Goal: Transaction & Acquisition: Purchase product/service

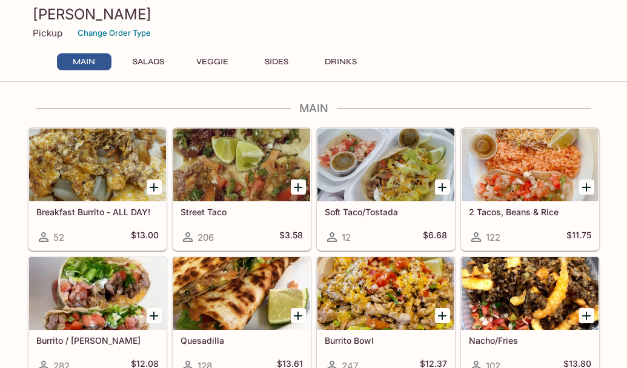
click at [590, 187] on icon "Add 2 Tacos, Beans & Rice" at bounding box center [586, 187] width 8 height 8
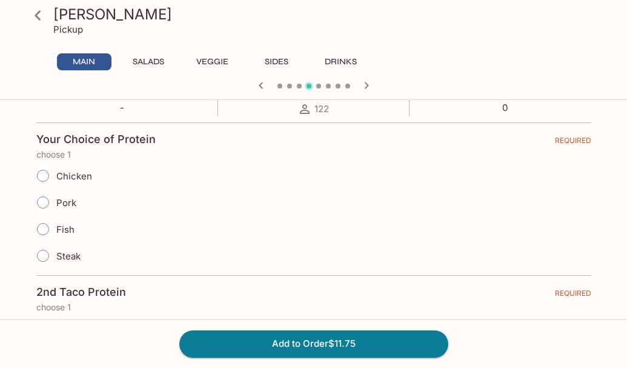
scroll to position [242, 0]
click at [43, 253] on input "Steak" at bounding box center [42, 254] width 25 height 25
radio input "true"
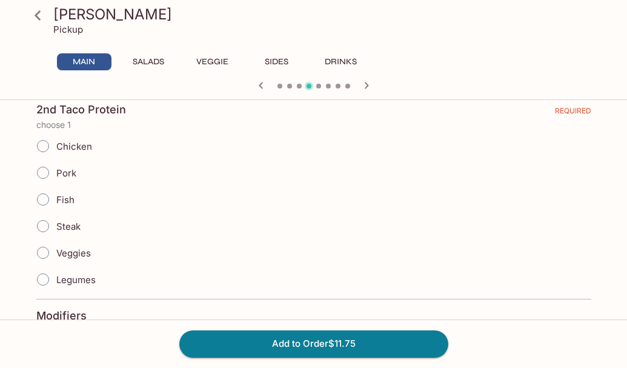
scroll to position [424, 0]
click at [42, 228] on input "Steak" at bounding box center [42, 225] width 25 height 25
radio input "true"
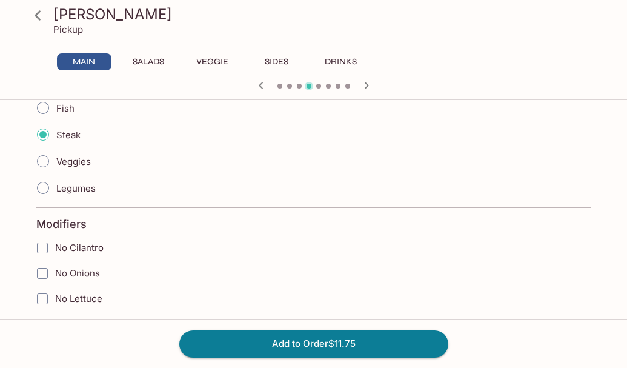
scroll to position [606, 0]
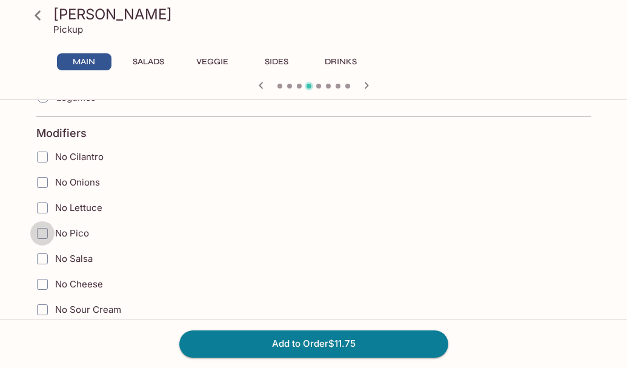
click at [41, 235] on input "No Pico" at bounding box center [42, 233] width 24 height 24
checkbox input "true"
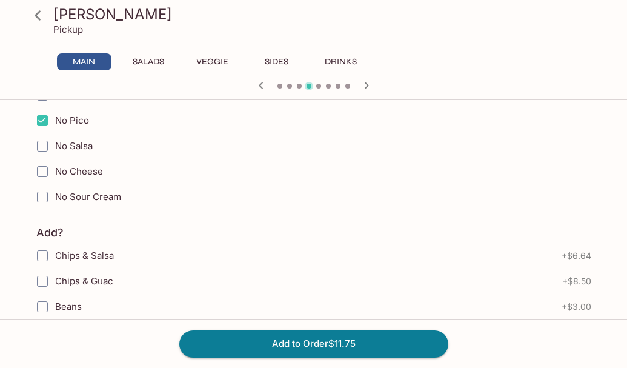
scroll to position [727, 0]
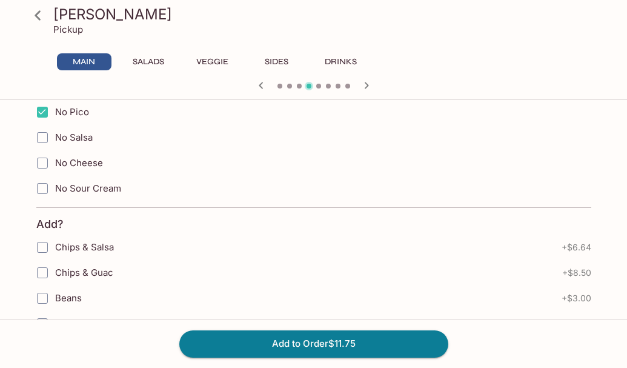
click at [42, 135] on input "No Salsa" at bounding box center [42, 137] width 24 height 24
checkbox input "true"
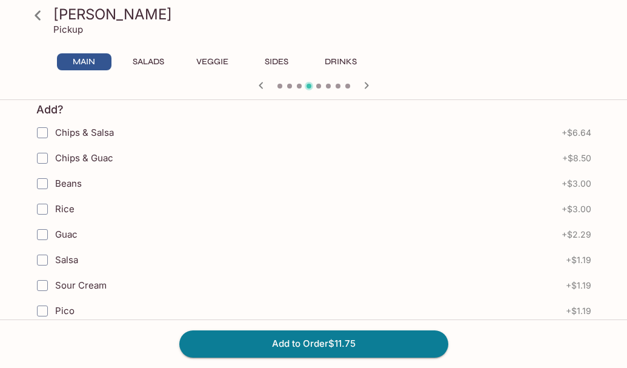
scroll to position [848, 0]
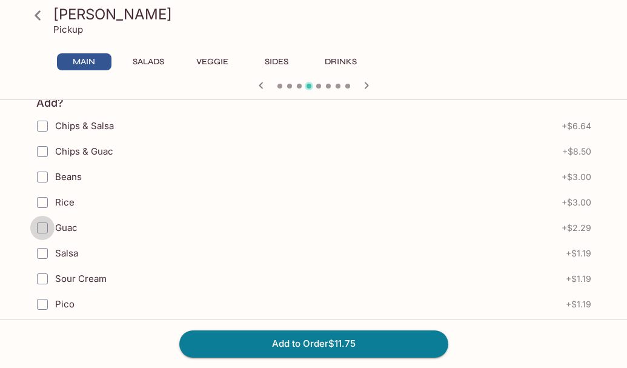
click at [45, 230] on input "Guac" at bounding box center [42, 228] width 24 height 24
checkbox input "true"
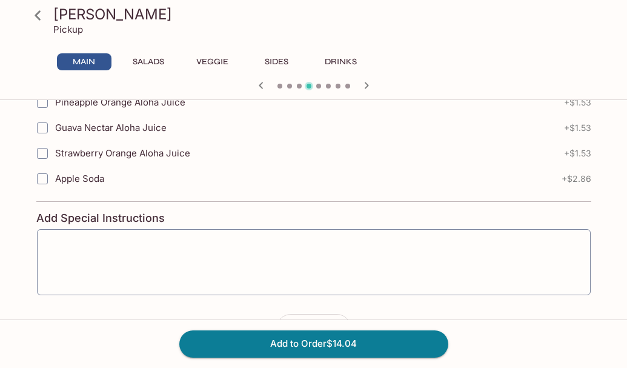
scroll to position [1617, 0]
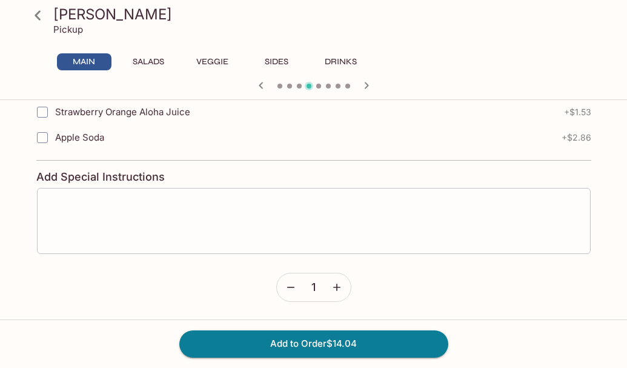
click at [185, 200] on textarea at bounding box center [313, 221] width 537 height 46
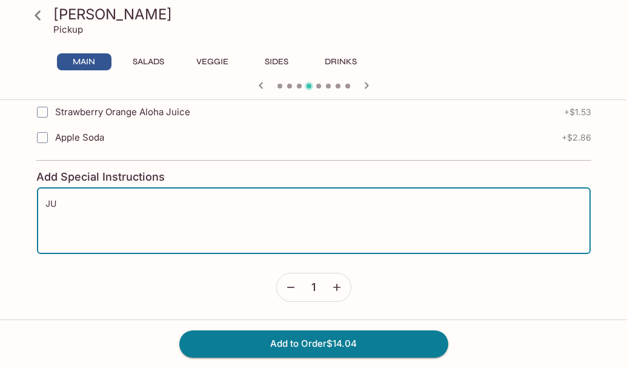
type textarea "J"
click at [47, 204] on textarea "[PERSON_NAME]" at bounding box center [313, 221] width 537 height 46
type textarea "[PERSON_NAME]"
click at [388, 340] on button "Add to Order $14.04" at bounding box center [313, 343] width 269 height 27
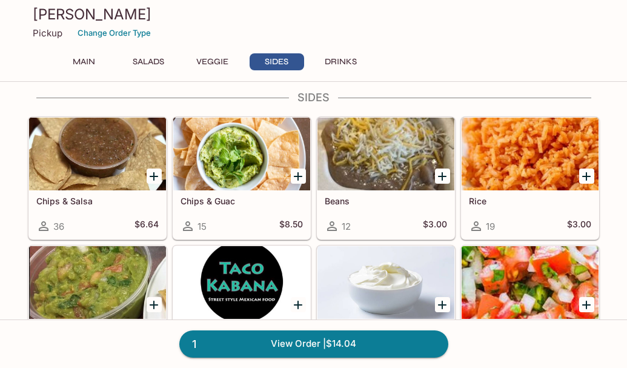
scroll to position [909, 0]
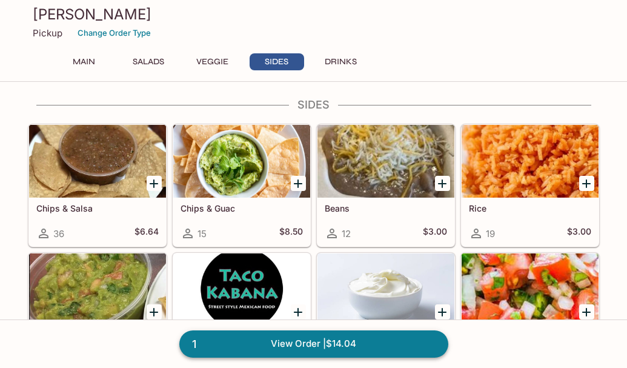
click at [287, 344] on link "1 View Order | $14.04" at bounding box center [313, 343] width 269 height 27
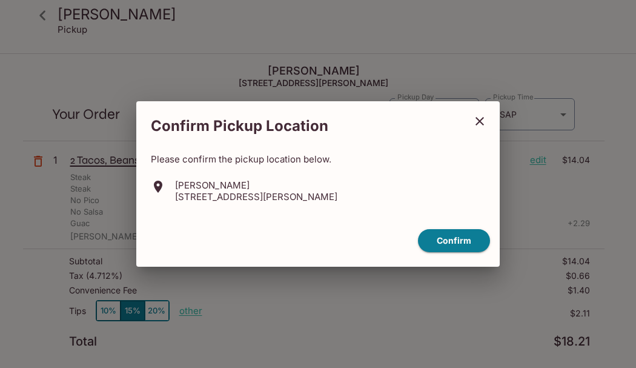
click at [480, 119] on icon "close" at bounding box center [480, 121] width 15 height 15
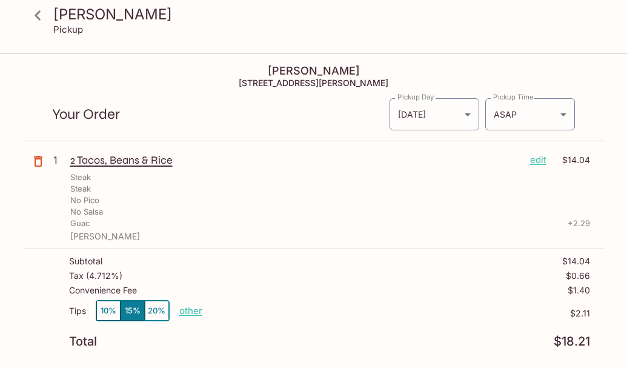
click at [545, 157] on p "edit" at bounding box center [538, 159] width 16 height 13
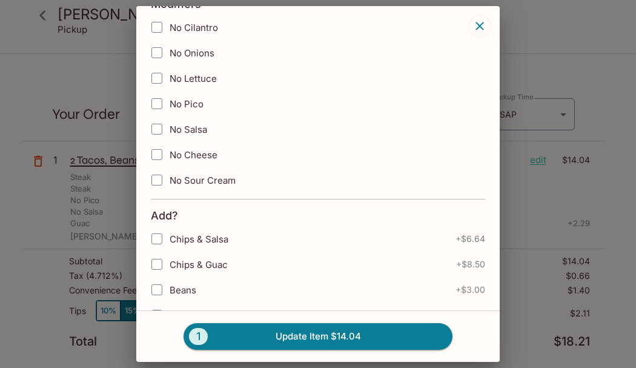
scroll to position [440, 0]
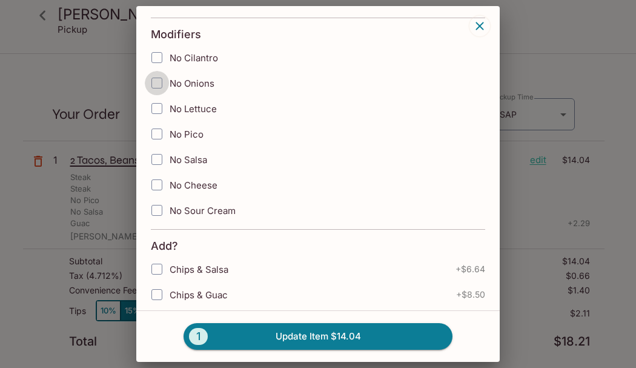
click at [156, 79] on input "No Onions" at bounding box center [157, 83] width 24 height 24
click at [160, 81] on input "No Onions" at bounding box center [157, 83] width 24 height 24
checkbox input "false"
click at [158, 137] on input "No Pico" at bounding box center [157, 134] width 24 height 24
checkbox input "true"
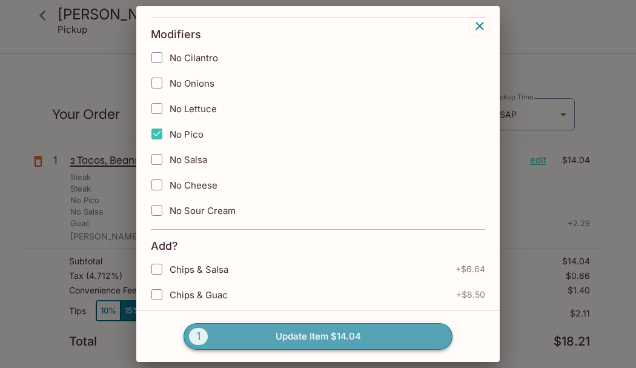
click at [287, 340] on button "1 Update Item $14.04" at bounding box center [318, 336] width 269 height 27
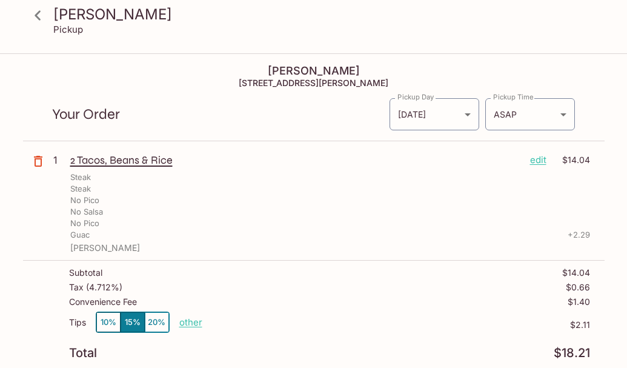
click at [536, 158] on p "edit" at bounding box center [538, 159] width 16 height 13
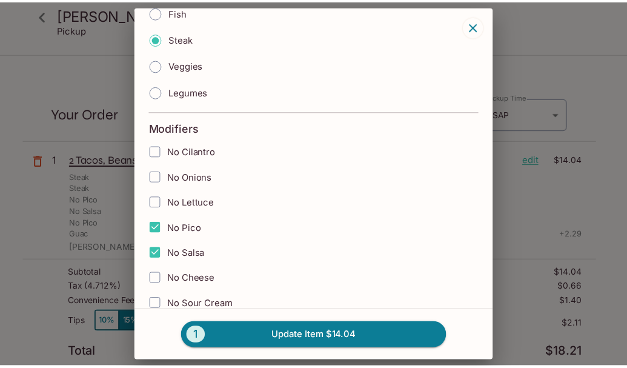
scroll to position [364, 0]
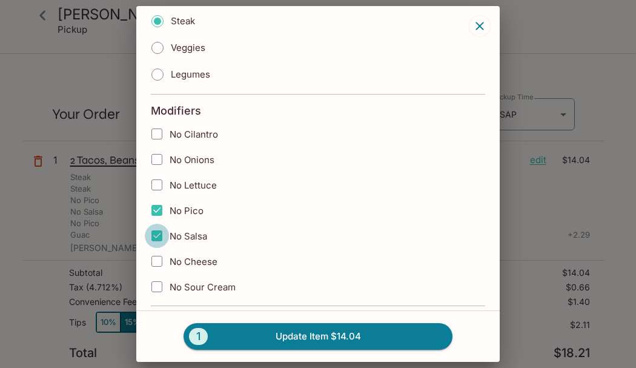
click at [155, 231] on input "No Salsa" at bounding box center [157, 236] width 24 height 24
checkbox input "false"
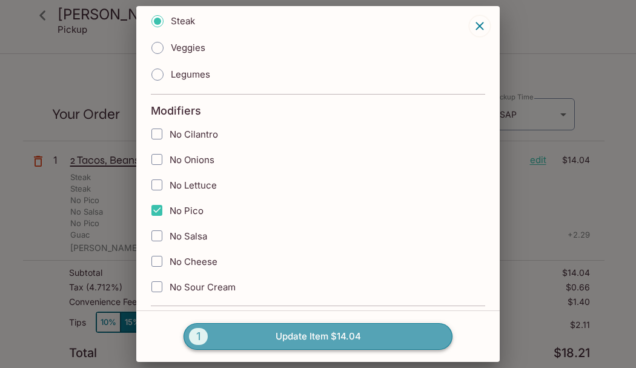
click at [308, 330] on button "1 Update Item $14.04" at bounding box center [318, 336] width 269 height 27
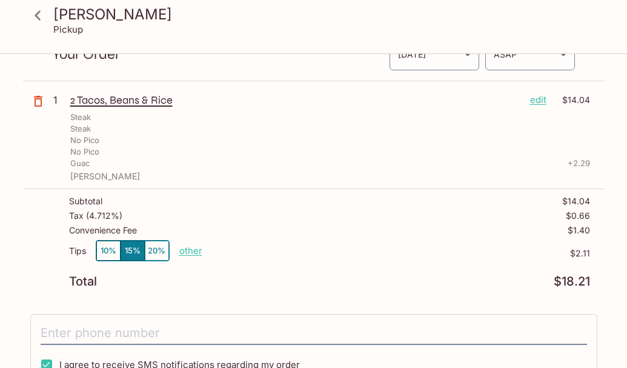
scroll to position [242, 0]
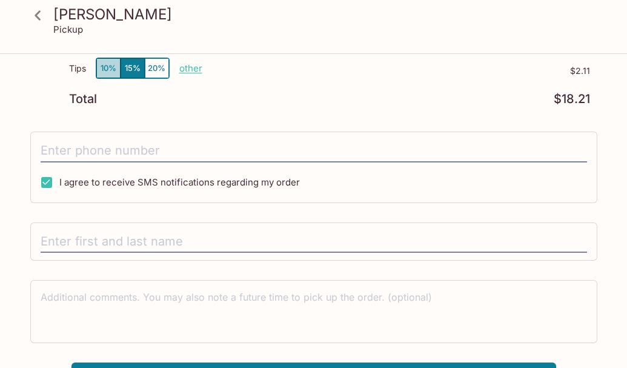
click at [112, 64] on button "10%" at bounding box center [108, 68] width 24 height 20
drag, startPoint x: 138, startPoint y: 65, endPoint x: 167, endPoint y: 74, distance: 30.5
click at [138, 65] on button "15%" at bounding box center [133, 68] width 24 height 20
click at [185, 72] on p "other" at bounding box center [190, 68] width 23 height 12
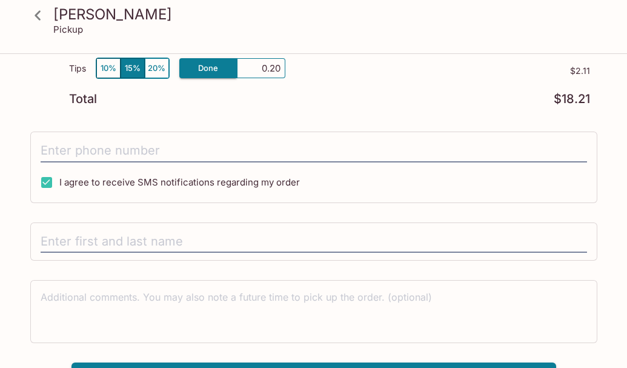
type input "2.00"
click at [370, 92] on div "Subtotal $14.04 Tax ( 4.712% ) $0.66 Convenience Fee $1.40 Tips 10% 15% 20% Don…" at bounding box center [314, 59] width 582 height 105
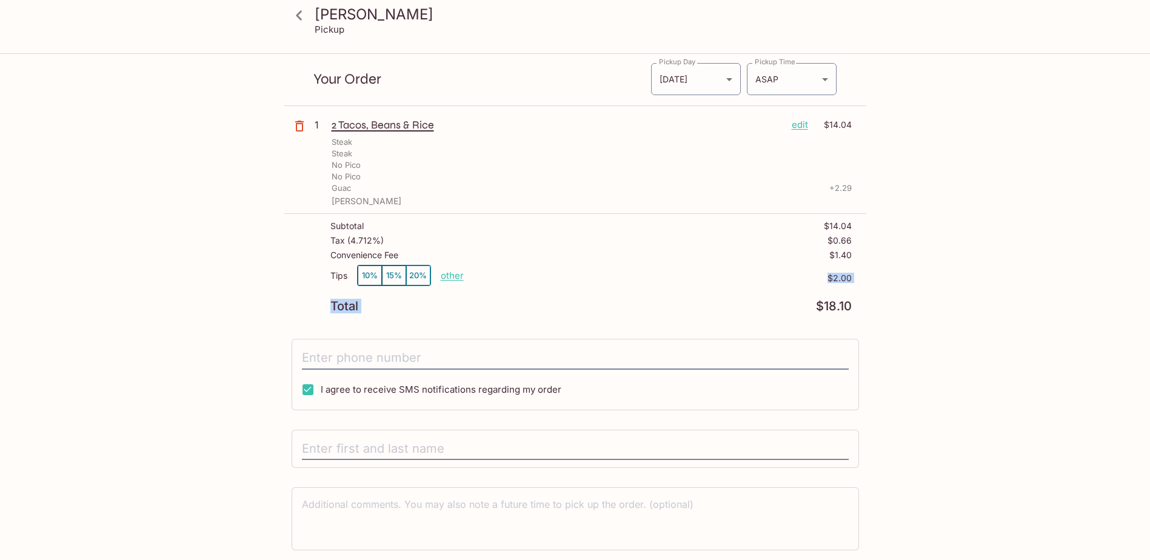
scroll to position [0, 0]
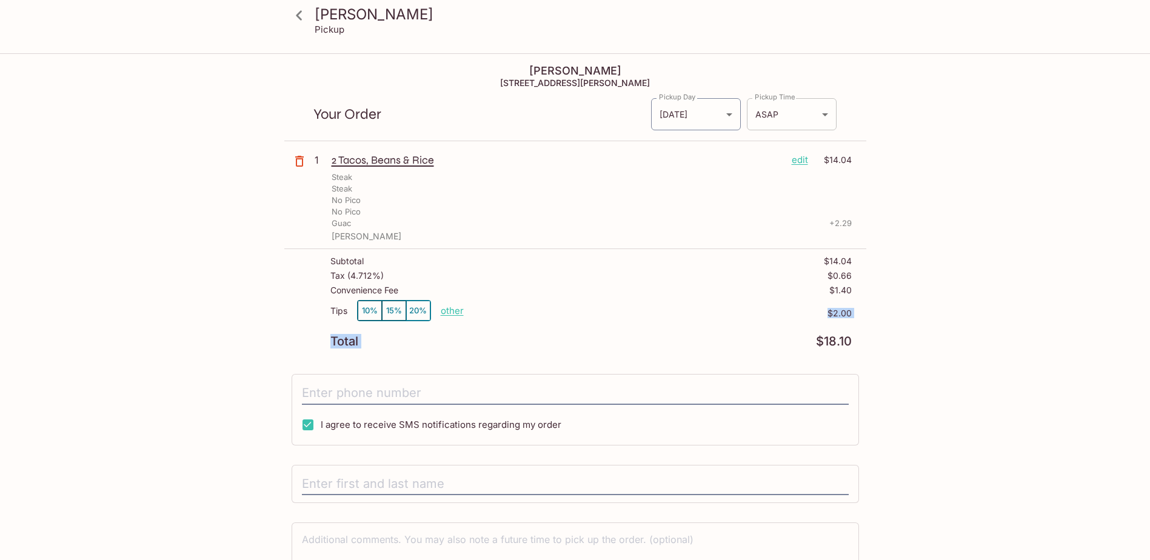
click at [627, 115] on body "Taco Kabana Pickup Taco Kabana [STREET_ADDRESS][PERSON_NAME] Your Order Pickup …" at bounding box center [575, 335] width 1150 height 560
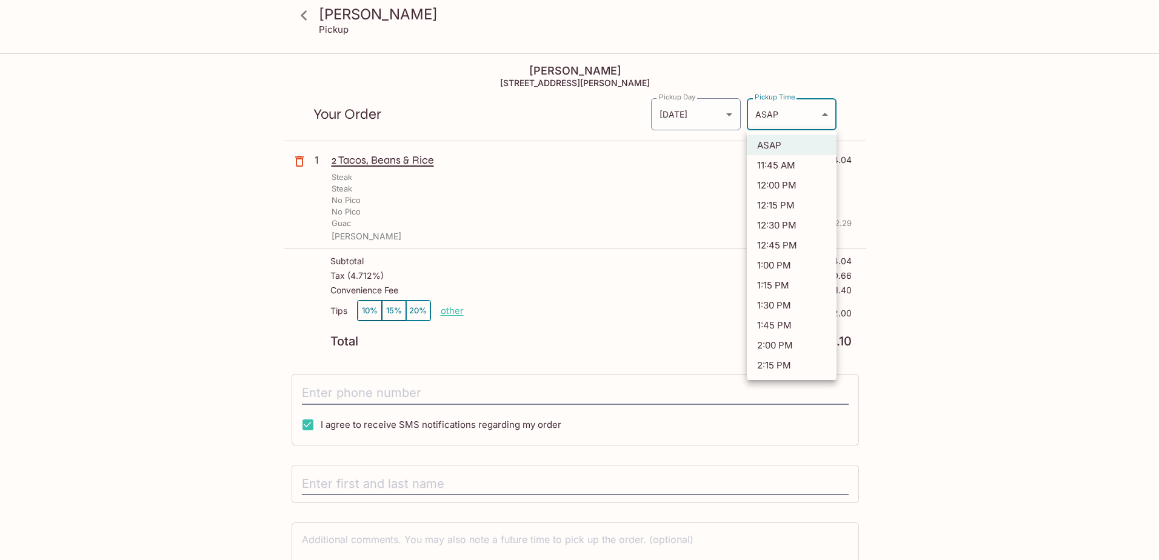
click at [627, 115] on div at bounding box center [579, 280] width 1159 height 560
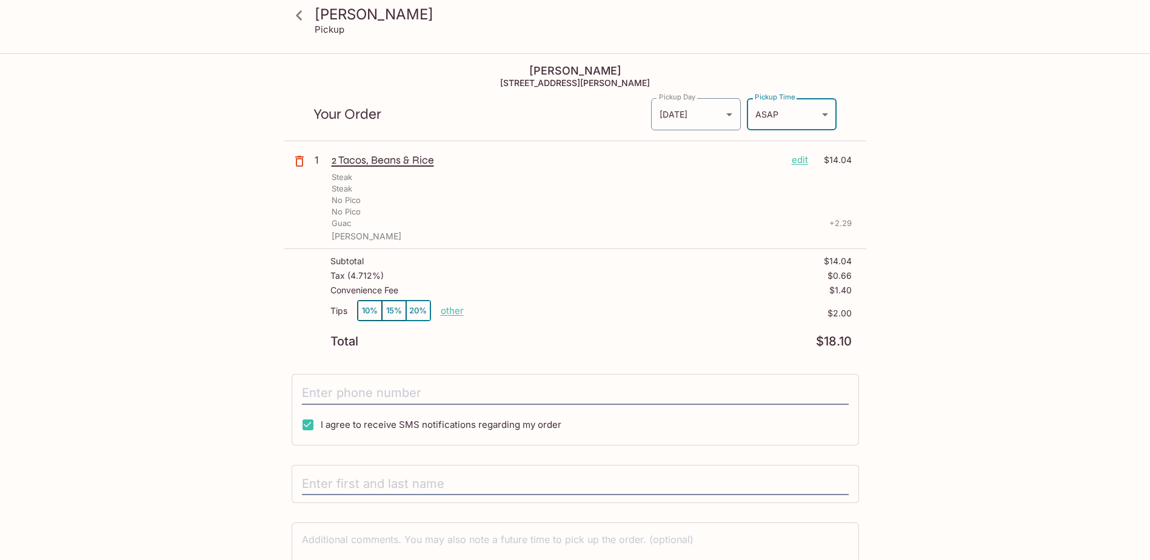
click at [627, 142] on div "Taco Kabana Pickup Taco Kabana [STREET_ADDRESS][PERSON_NAME] Your Order Pickup …" at bounding box center [575, 345] width 776 height 581
click at [307, 367] on input "I agree to receive SMS notifications regarding my order" at bounding box center [308, 425] width 24 height 24
checkbox input "false"
click at [296, 13] on icon at bounding box center [298, 15] width 21 height 21
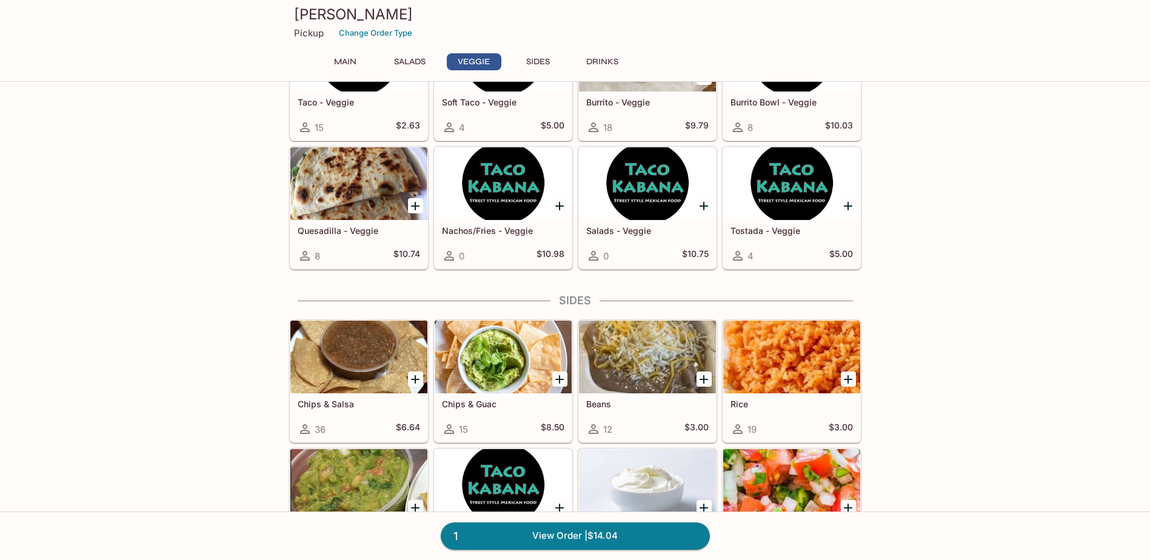
scroll to position [727, 0]
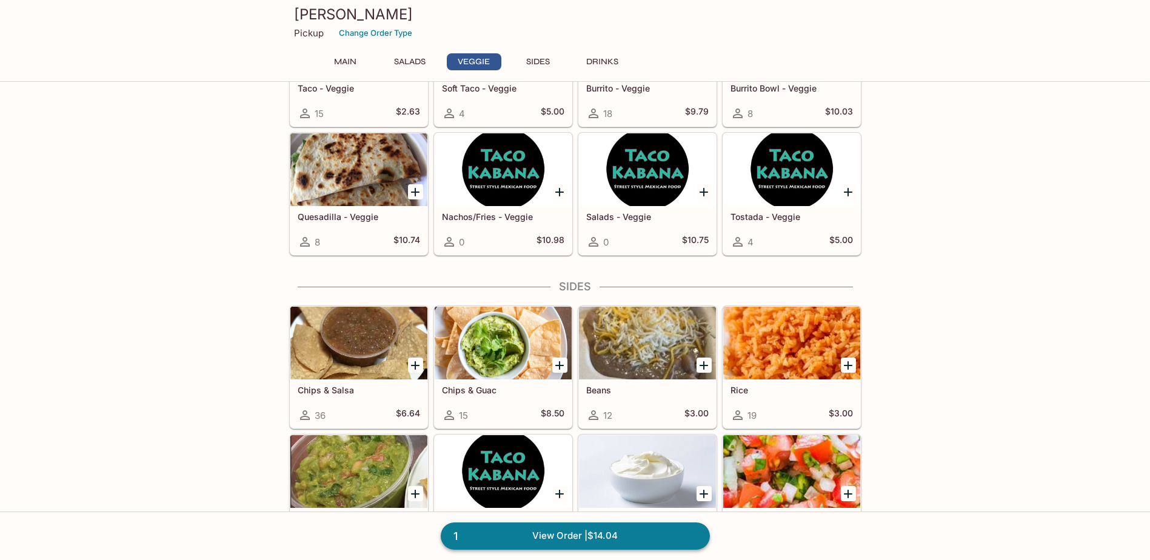
click at [627, 367] on link "1 View Order | $14.04" at bounding box center [575, 535] width 269 height 27
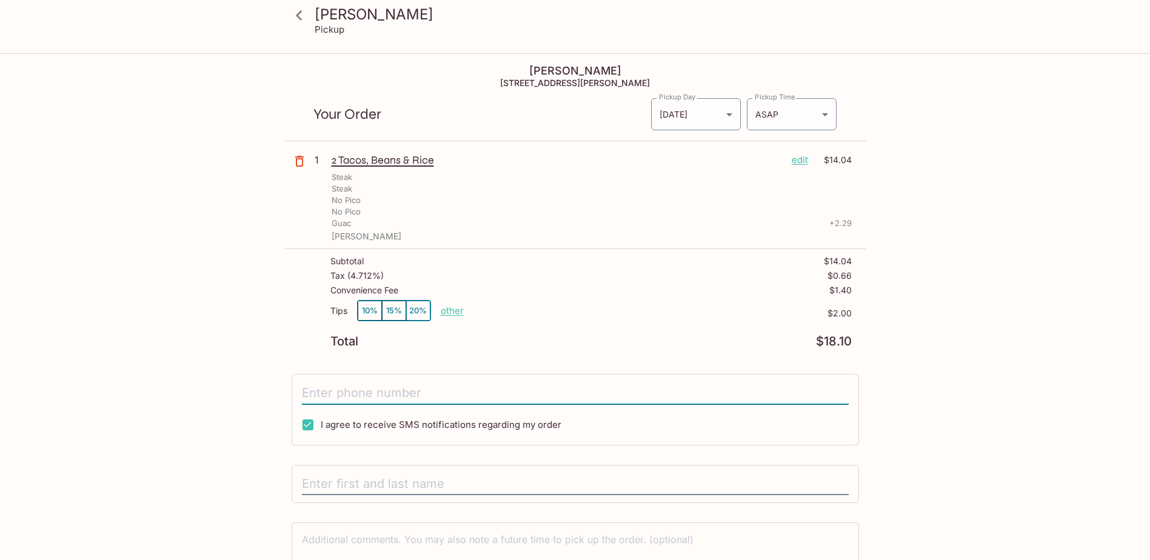
click at [320, 367] on input "tel" at bounding box center [575, 393] width 547 height 23
type input "[PHONE_NUMBER]"
drag, startPoint x: 333, startPoint y: 485, endPoint x: 337, endPoint y: 478, distance: 8.1
click at [333, 367] on input "[PERSON_NAME]" at bounding box center [575, 484] width 547 height 23
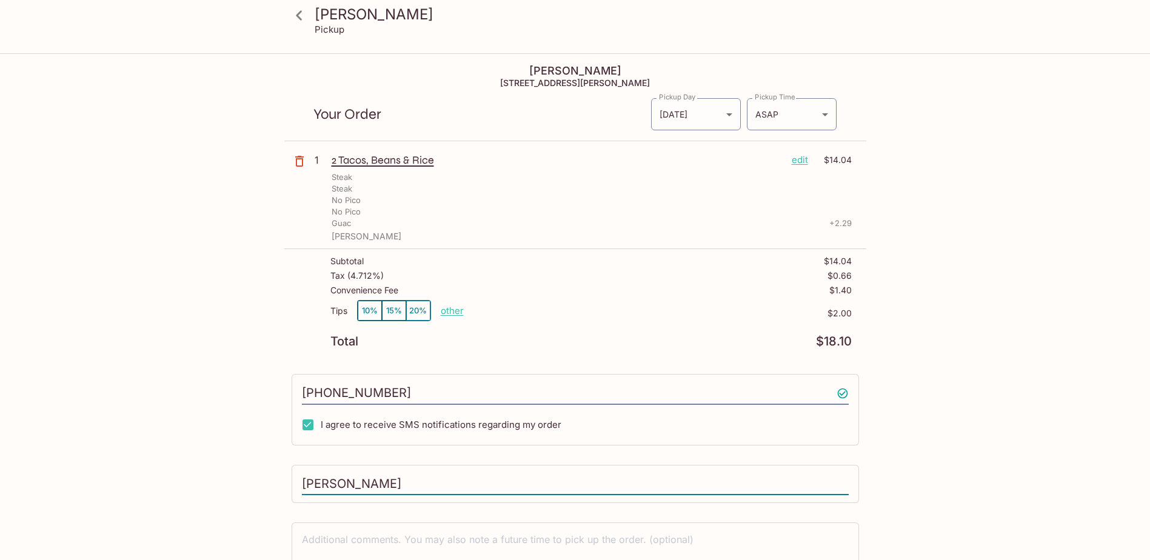
type input "[PERSON_NAME]"
click at [245, 367] on div "Taco Kabana Pickup Taco Kabana [STREET_ADDRESS][PERSON_NAME] Your Order Pickup …" at bounding box center [575, 345] width 776 height 581
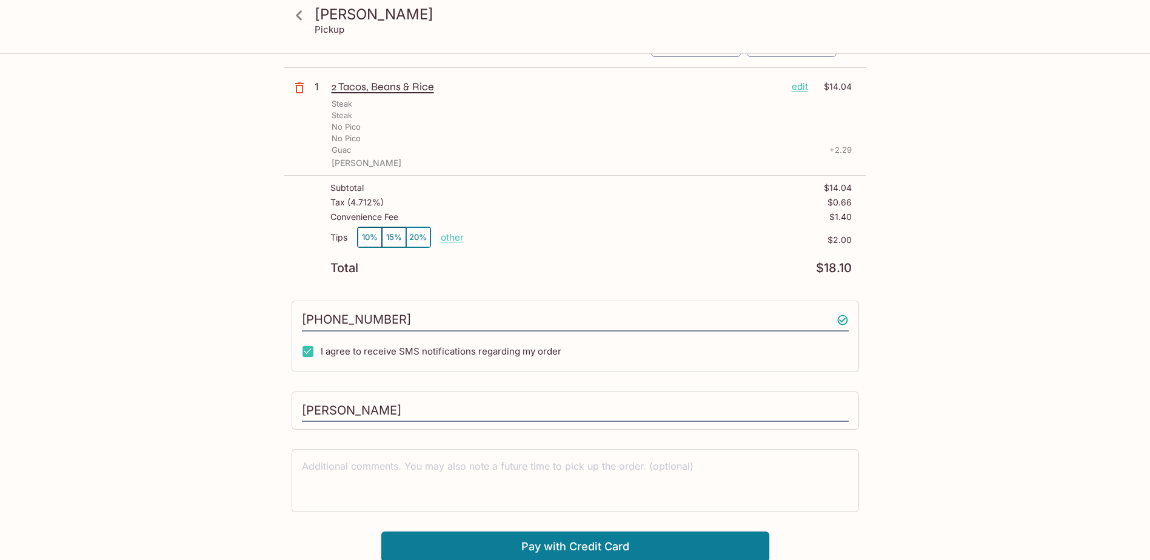
scroll to position [75, 0]
click at [531, 367] on button "Pay with Credit Card" at bounding box center [575, 545] width 388 height 30
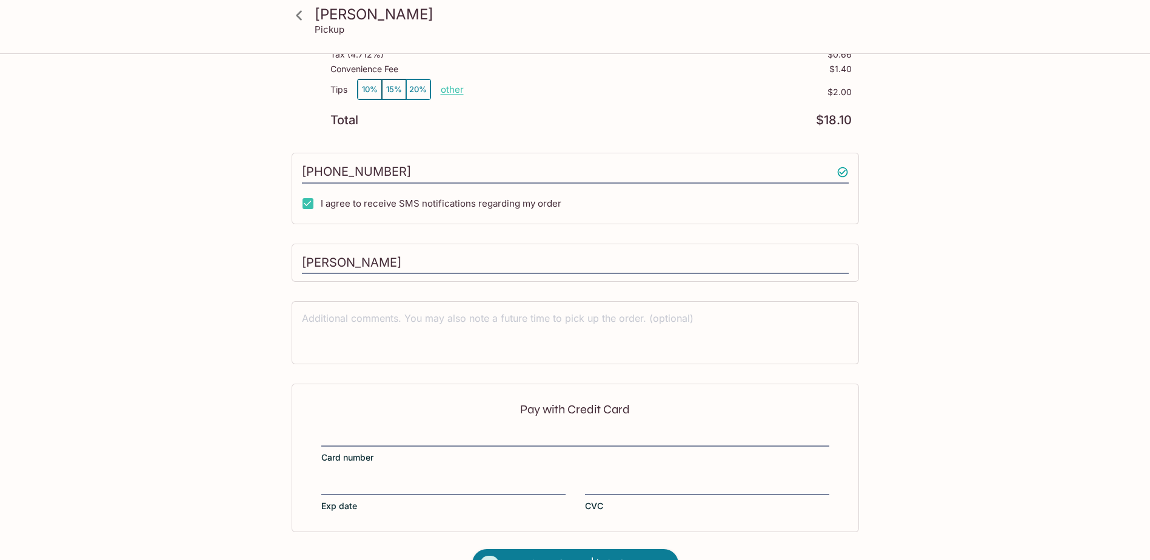
scroll to position [257, 0]
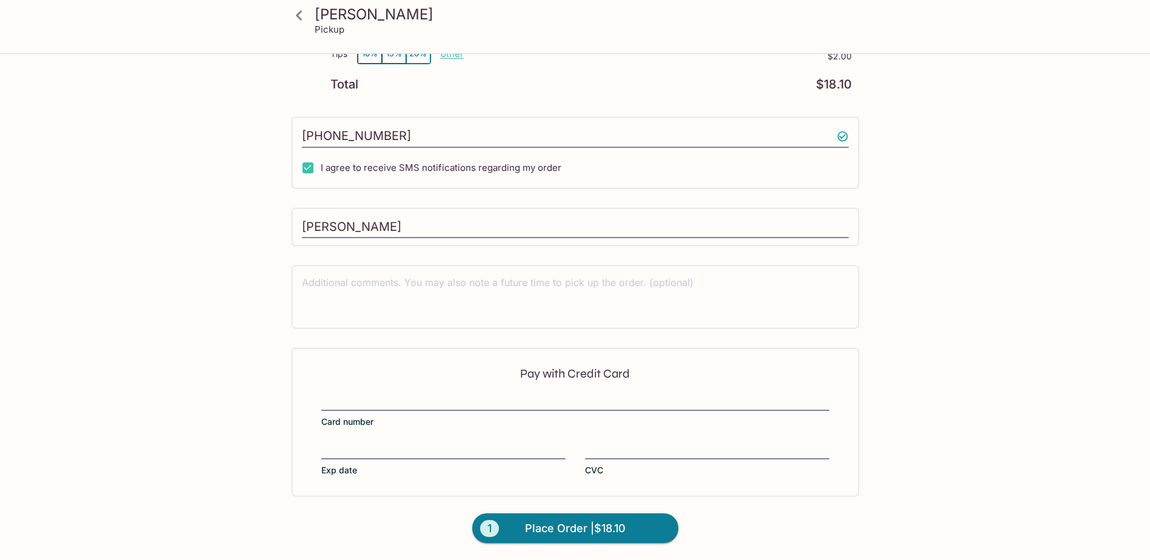
click at [471, 367] on div "Pay with Credit Card Card number Exp date CVC" at bounding box center [574, 422] width 567 height 148
click at [333, 367] on div "Pay with Credit Card Card number Exp date CVC" at bounding box center [574, 422] width 567 height 148
click at [627, 367] on div at bounding box center [707, 450] width 244 height 17
click at [627, 367] on input "CVC" at bounding box center [707, 443] width 244 height 1
click at [598, 367] on span "Place Order | $18.10" at bounding box center [575, 528] width 101 height 19
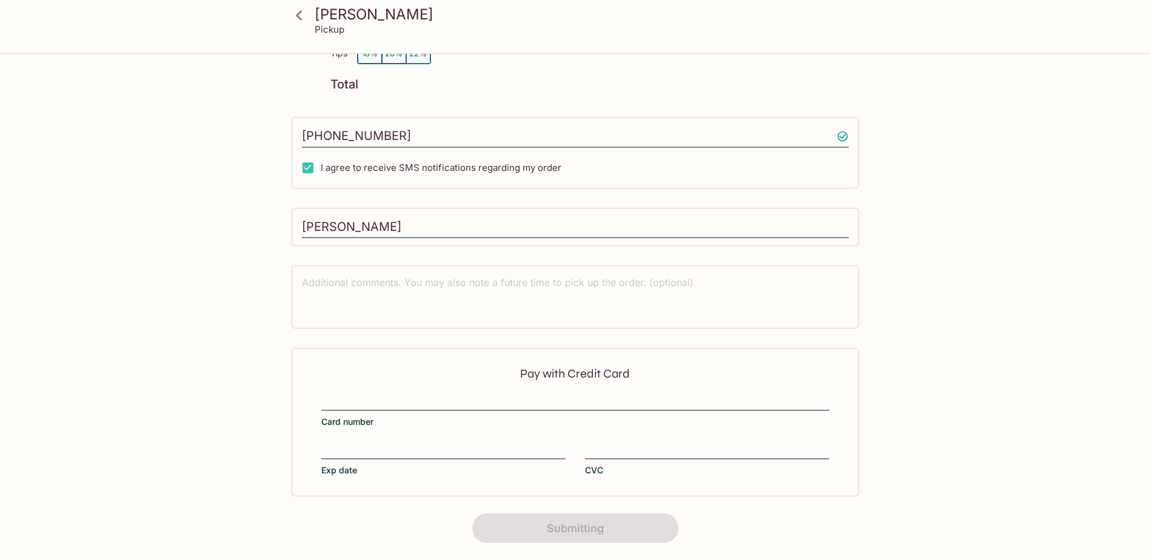
scroll to position [144, 0]
